Goal: Information Seeking & Learning: Learn about a topic

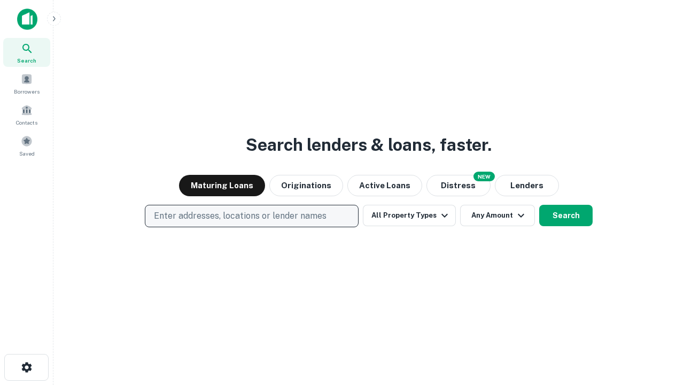
click at [251, 216] on p "Enter addresses, locations or lender names" at bounding box center [240, 216] width 173 height 13
type input "**********"
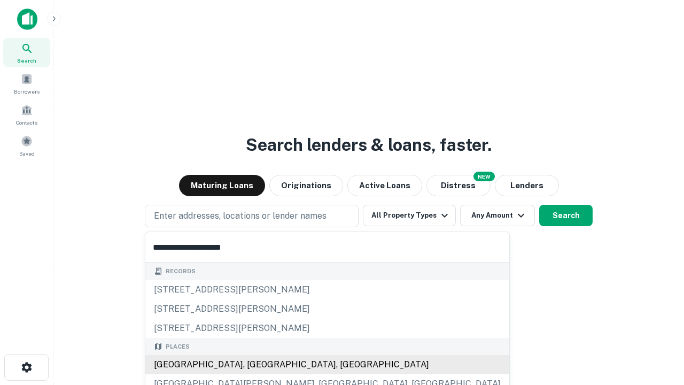
click at [255, 365] on div "[GEOGRAPHIC_DATA], [GEOGRAPHIC_DATA], [GEOGRAPHIC_DATA]" at bounding box center [327, 364] width 364 height 19
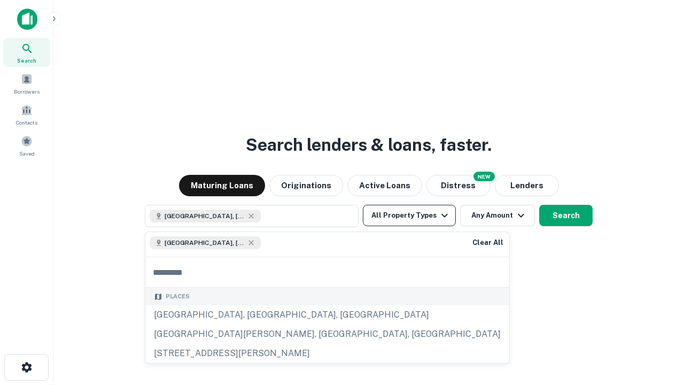
click at [409, 215] on button "All Property Types" at bounding box center [409, 215] width 93 height 21
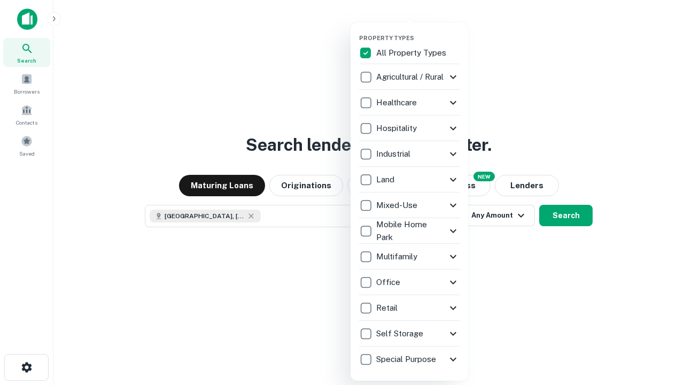
click at [418, 31] on button "button" at bounding box center [418, 31] width 118 height 1
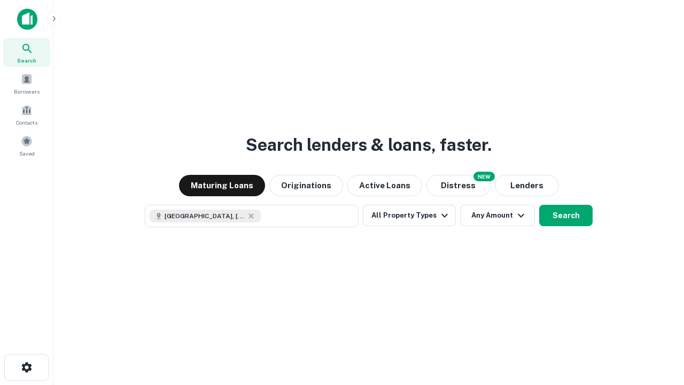
scroll to position [17, 0]
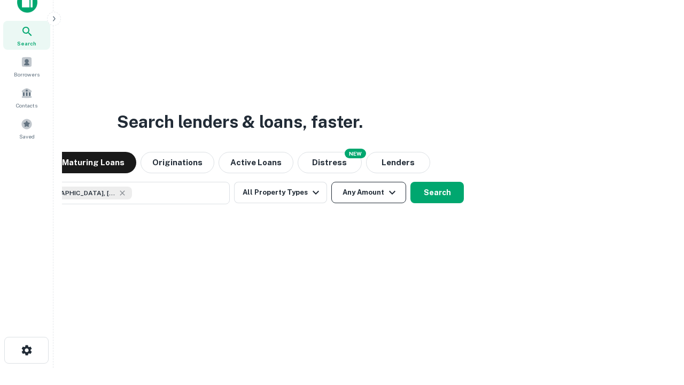
click at [331, 182] on button "Any Amount" at bounding box center [368, 192] width 75 height 21
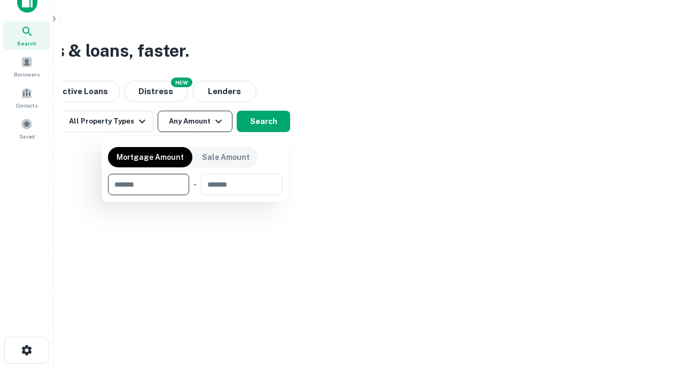
type input "*******"
click at [195, 195] on button "button" at bounding box center [195, 195] width 174 height 1
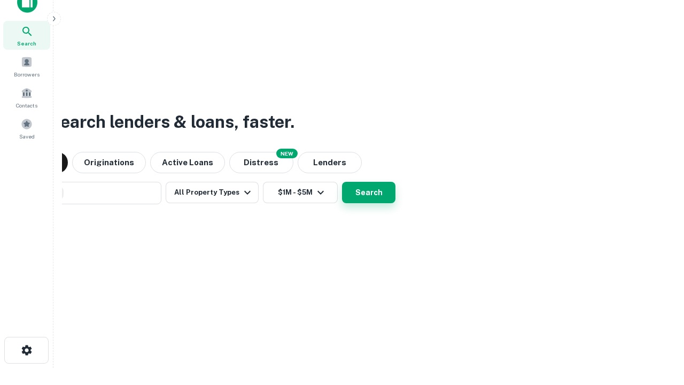
click at [342, 182] on button "Search" at bounding box center [368, 192] width 53 height 21
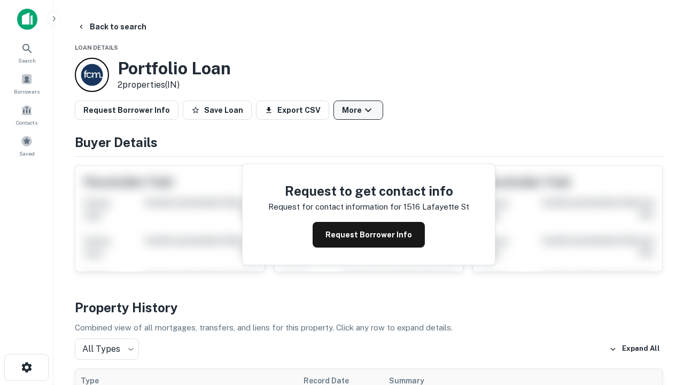
click at [358, 110] on button "More" at bounding box center [359, 109] width 50 height 19
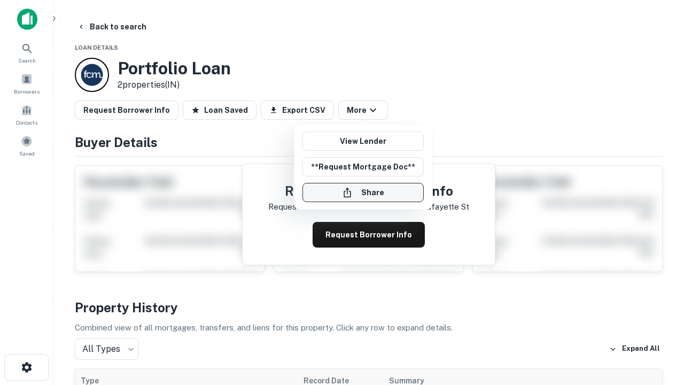
click at [363, 192] on button "Share" at bounding box center [363, 192] width 121 height 19
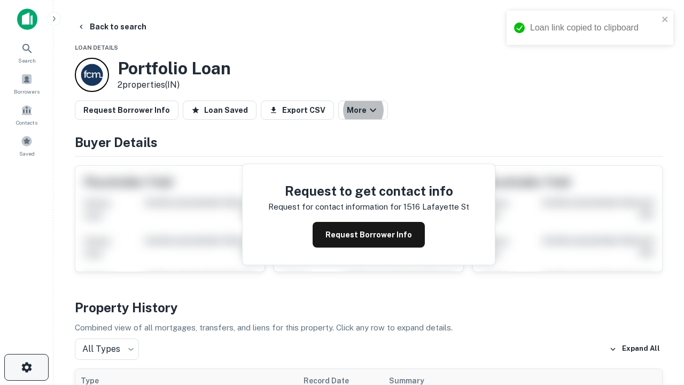
click at [26, 367] on icon "button" at bounding box center [26, 367] width 13 height 13
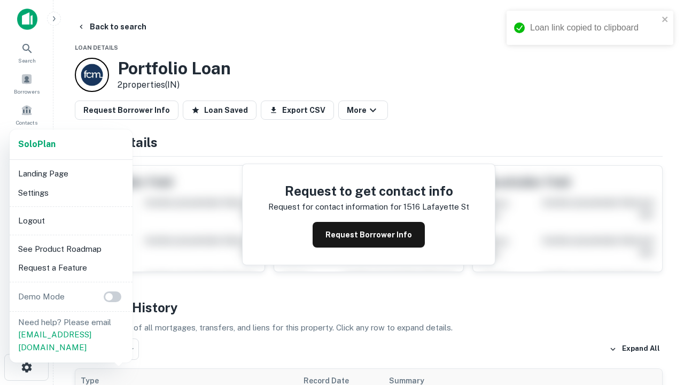
click at [71, 220] on li "Logout" at bounding box center [71, 220] width 114 height 19
